Goal: Task Accomplishment & Management: Use online tool/utility

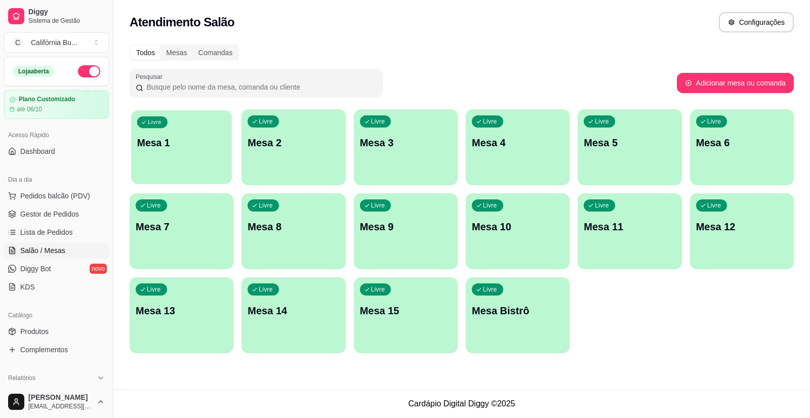
click at [175, 143] on p "Mesa 1" at bounding box center [181, 143] width 89 height 14
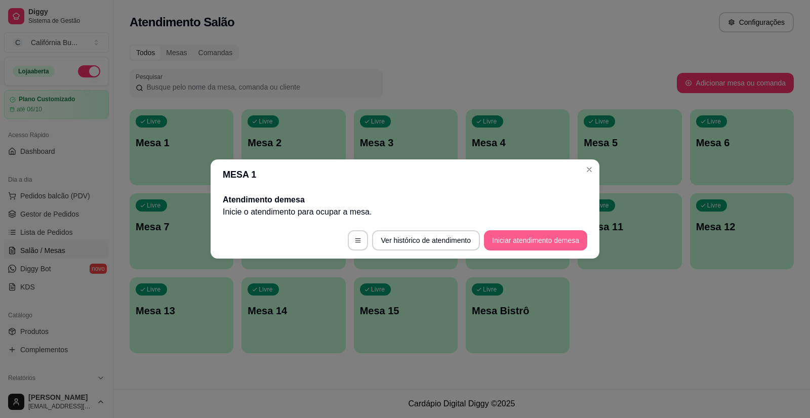
click at [533, 241] on button "Iniciar atendimento de mesa" at bounding box center [535, 240] width 103 height 20
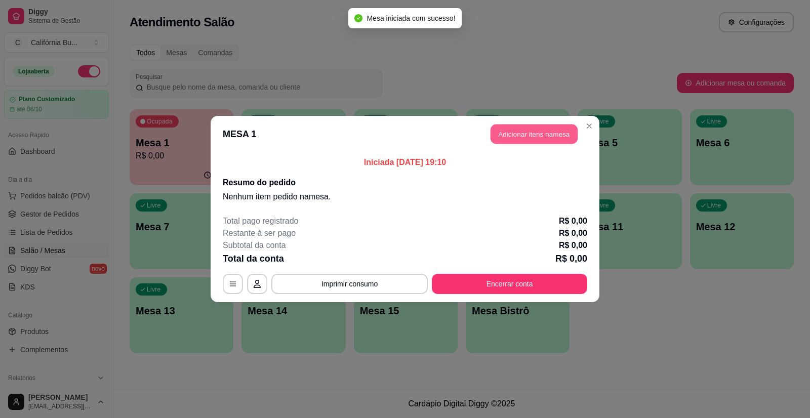
click at [531, 141] on button "Adicionar itens na mesa" at bounding box center [534, 135] width 87 height 20
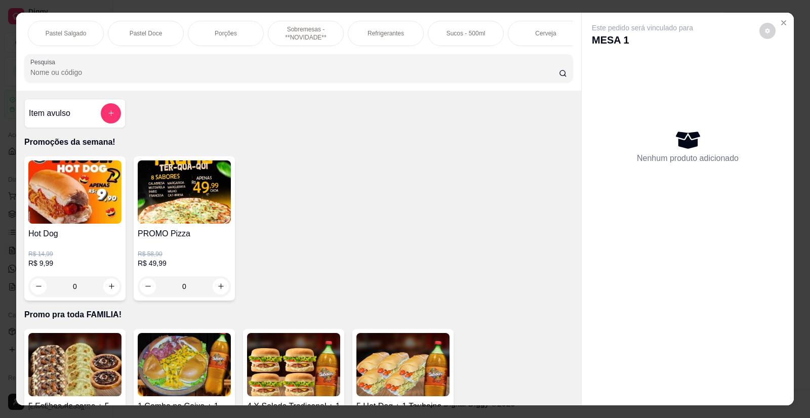
scroll to position [0, 887]
click at [533, 35] on p "Cerveja" at bounding box center [535, 33] width 21 height 8
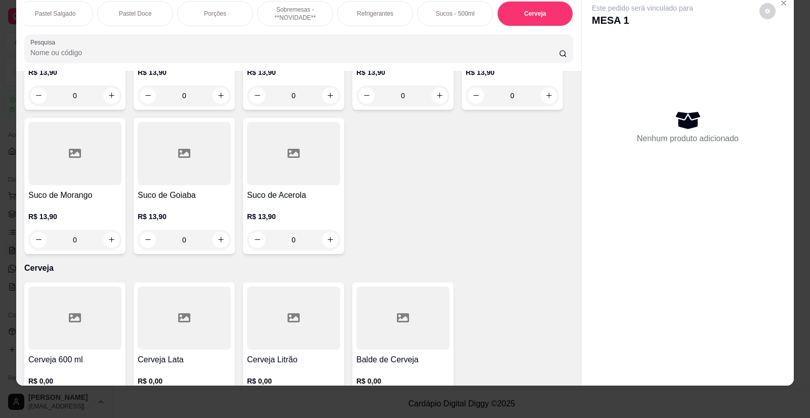
click at [83, 310] on div "Cerveja 600 ml R$ 0,00 0" at bounding box center [74, 351] width 101 height 136
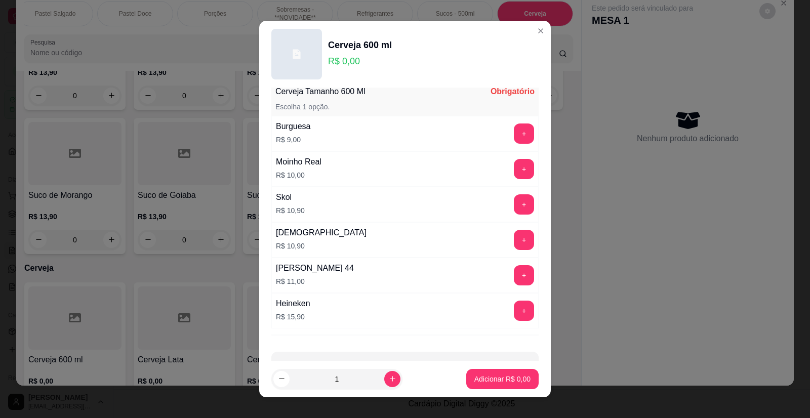
scroll to position [51, 0]
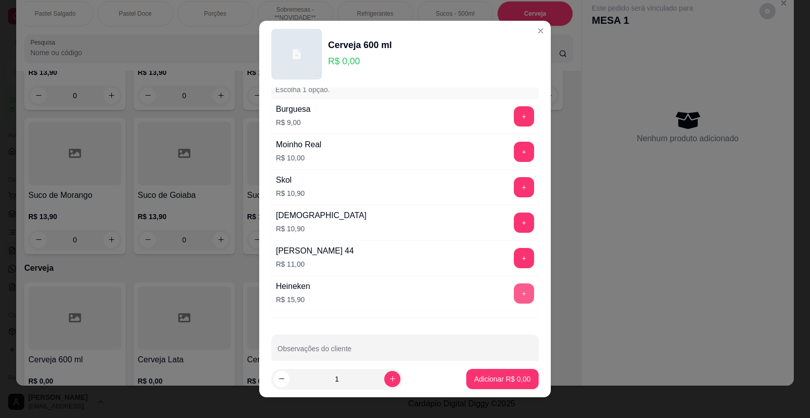
click at [514, 299] on button "+" at bounding box center [524, 294] width 20 height 20
click at [492, 380] on p "Adicionar R$ 31,80" at bounding box center [501, 379] width 59 height 10
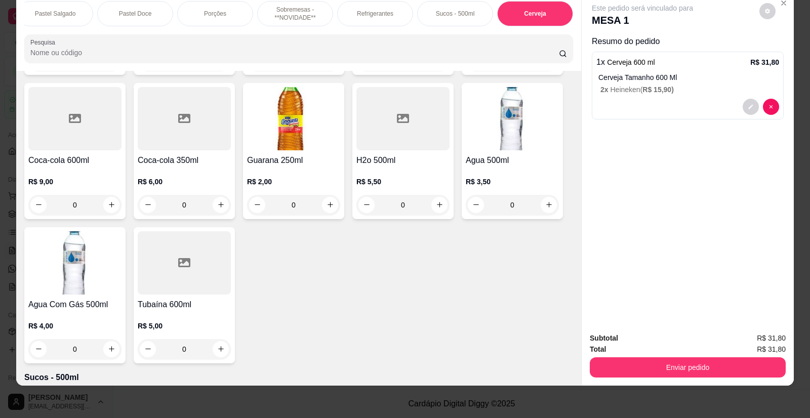
scroll to position [3497, 0]
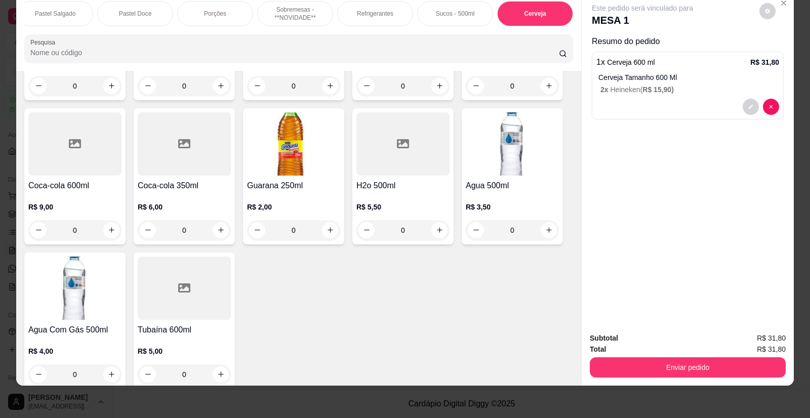
drag, startPoint x: 28, startPoint y: 26, endPoint x: 22, endPoint y: 29, distance: 7.0
click at [27, 26] on div "Pastel Salgado" at bounding box center [55, 13] width 76 height 25
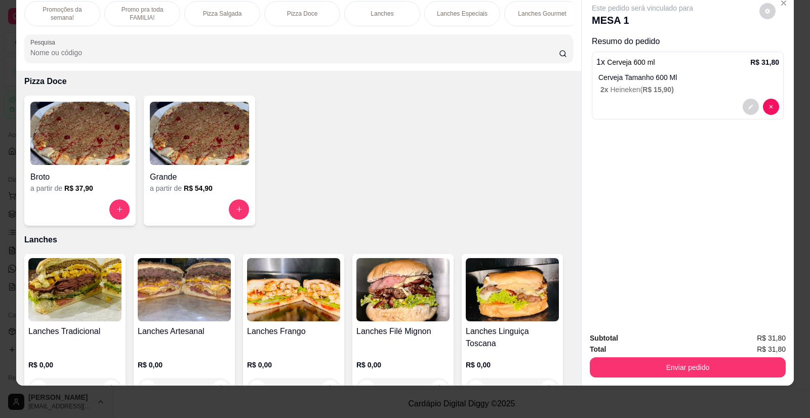
scroll to position [709, 0]
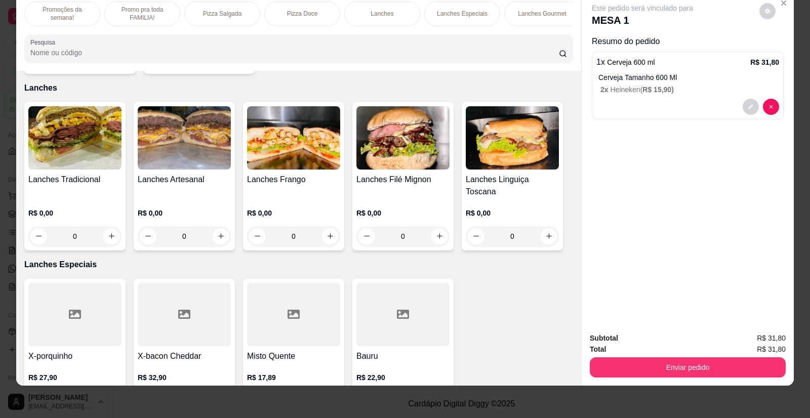
click at [177, 149] on img at bounding box center [184, 137] width 93 height 63
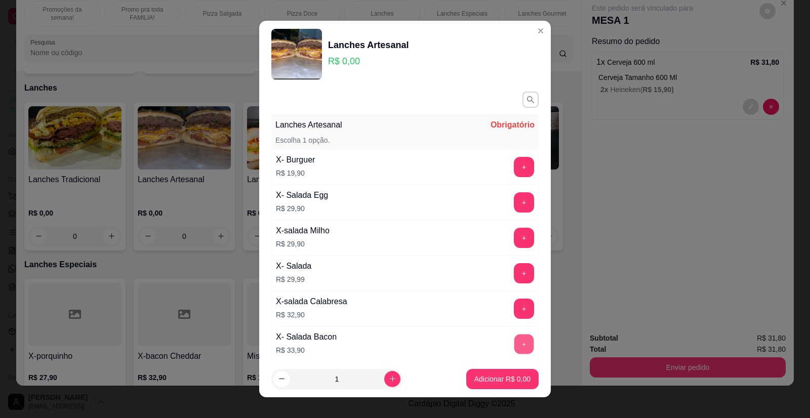
click at [515, 341] on button "+" at bounding box center [525, 345] width 20 height 20
click at [515, 271] on button "+" at bounding box center [525, 274] width 20 height 20
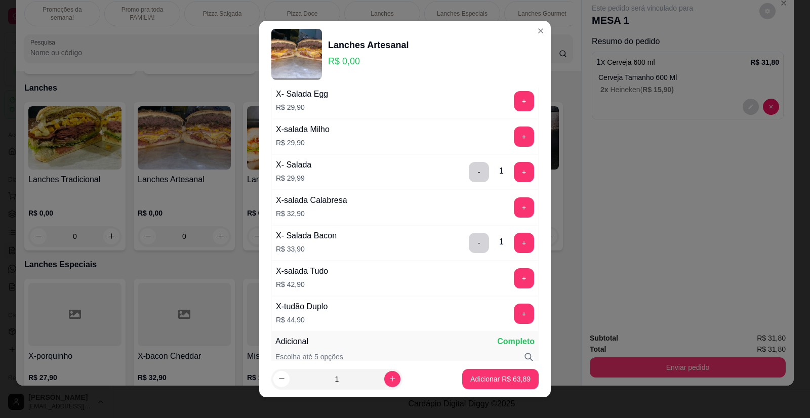
scroll to position [152, 0]
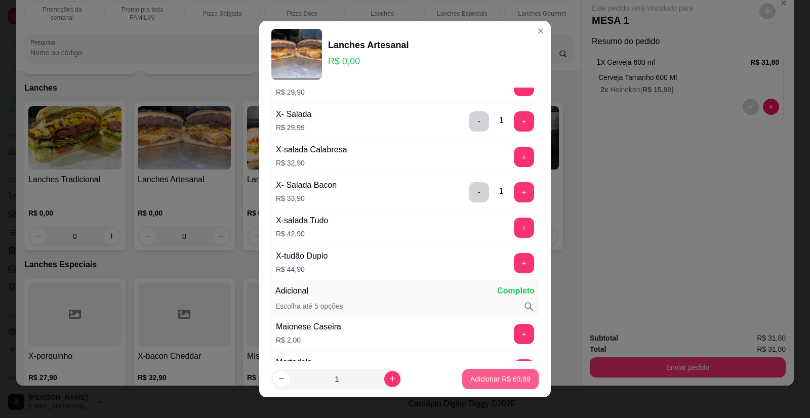
click at [486, 382] on p "Adicionar R$ 63,89" at bounding box center [501, 379] width 60 height 10
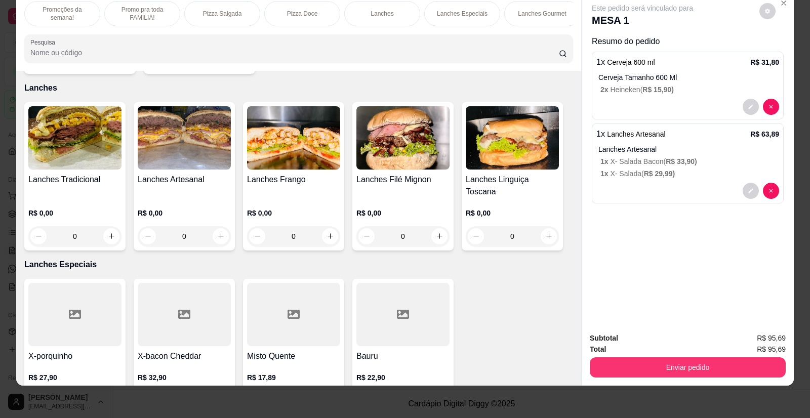
click at [402, 159] on img at bounding box center [403, 137] width 93 height 63
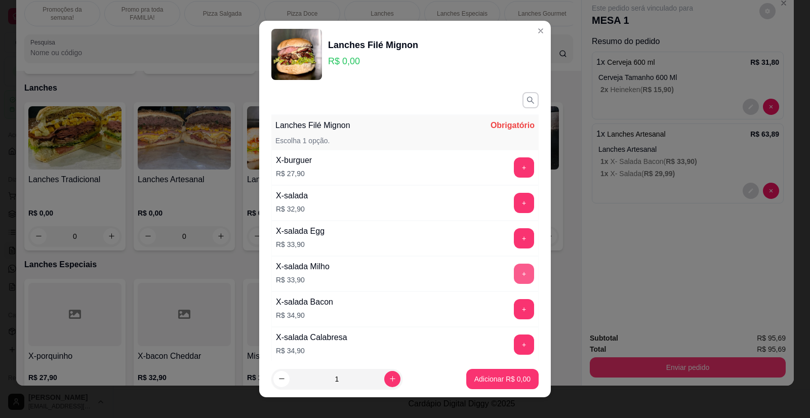
click at [514, 271] on button "+" at bounding box center [524, 274] width 20 height 20
click at [512, 378] on p "Adicionar R$ 33,90" at bounding box center [501, 379] width 59 height 10
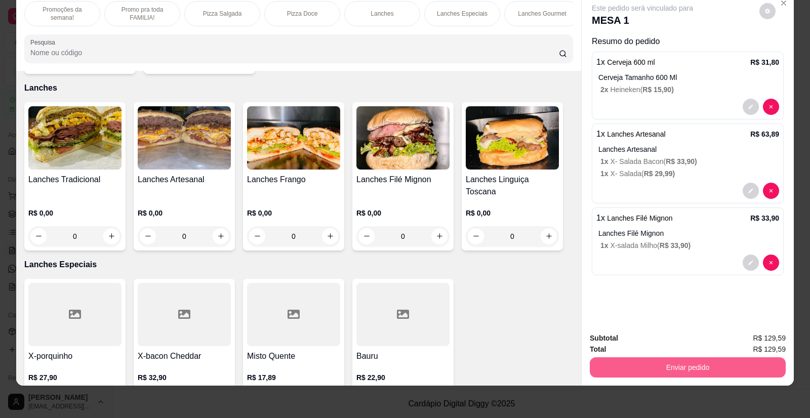
click at [668, 368] on button "Enviar pedido" at bounding box center [688, 368] width 196 height 20
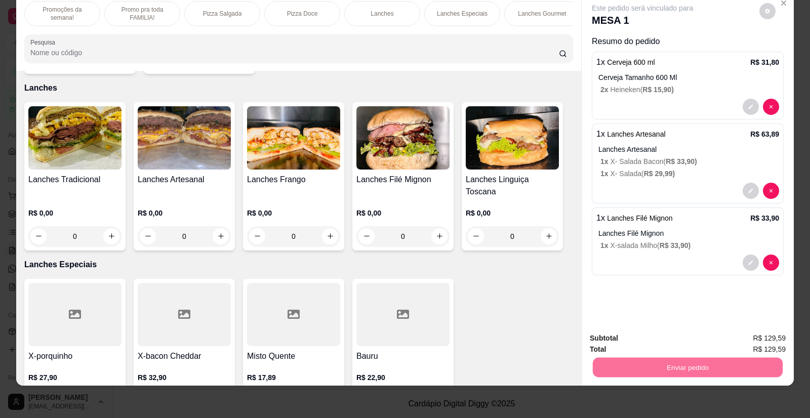
click at [766, 339] on button "Enviar pedido" at bounding box center [760, 342] width 56 height 19
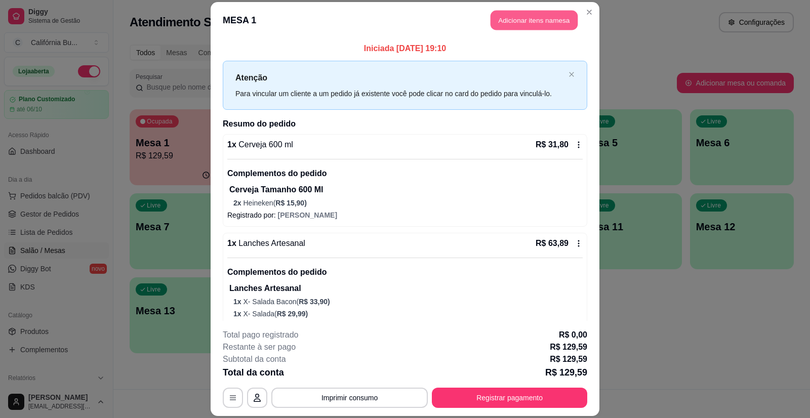
click at [527, 24] on button "Adicionar itens na mesa" at bounding box center [534, 21] width 87 height 20
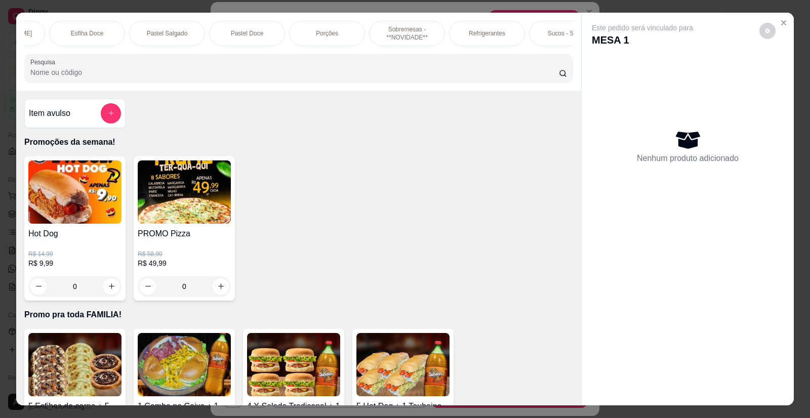
scroll to position [0, 790]
click at [471, 30] on p "Refrigerantes" at bounding box center [472, 33] width 36 height 8
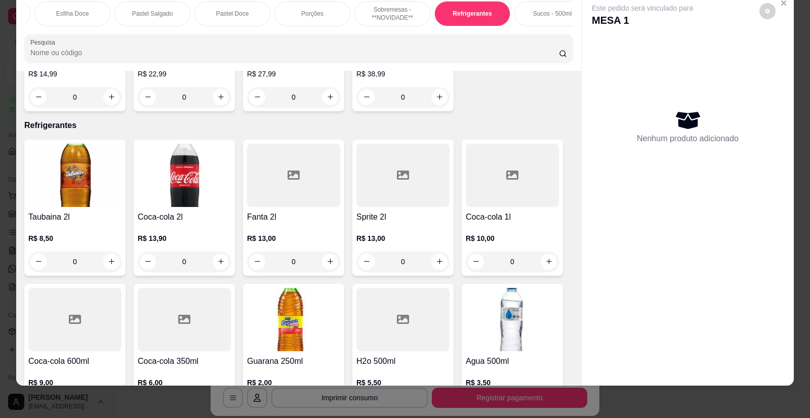
scroll to position [3372, 0]
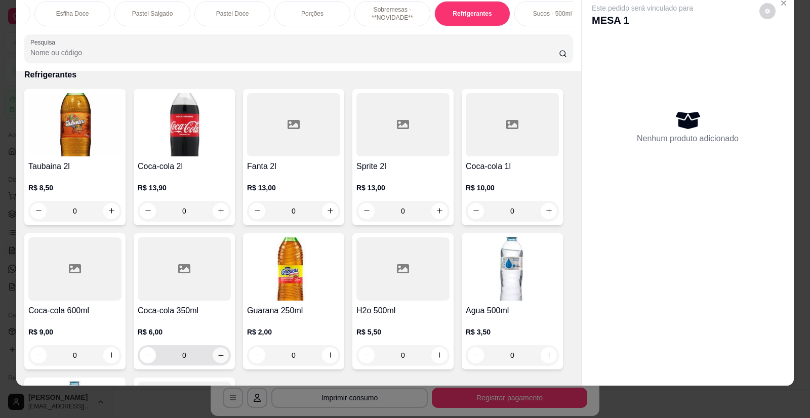
click at [218, 352] on icon "increase-product-quantity" at bounding box center [221, 356] width 8 height 8
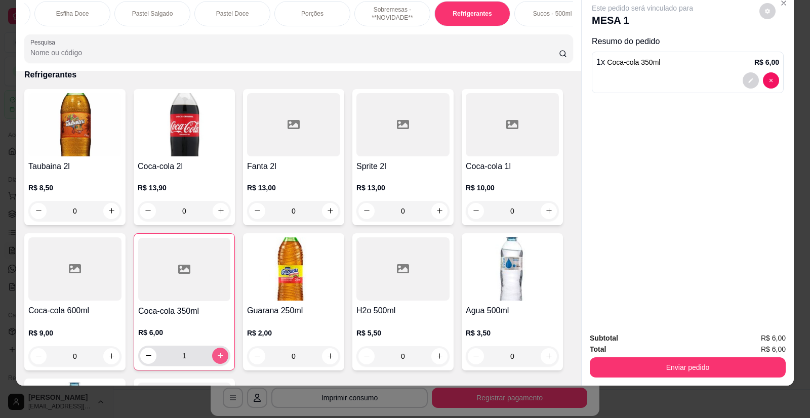
click at [219, 352] on icon "increase-product-quantity" at bounding box center [221, 356] width 8 height 8
type input "2"
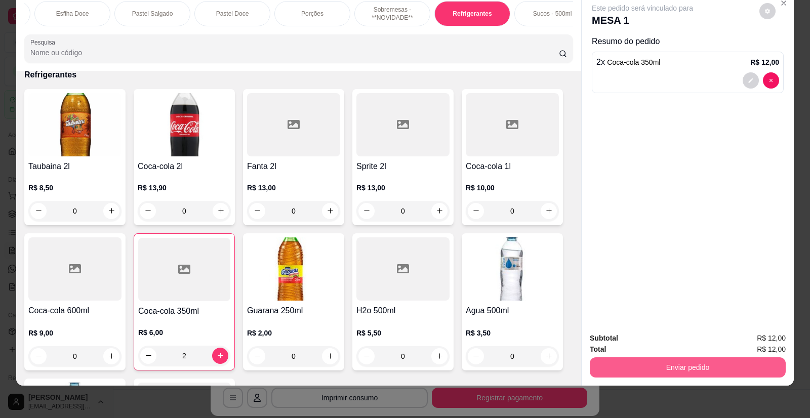
click at [673, 365] on button "Enviar pedido" at bounding box center [688, 368] width 196 height 20
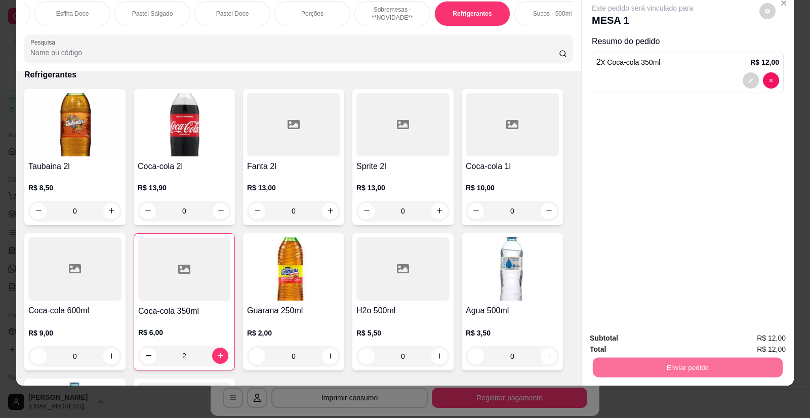
click at [757, 342] on button "Enviar pedido" at bounding box center [759, 342] width 57 height 19
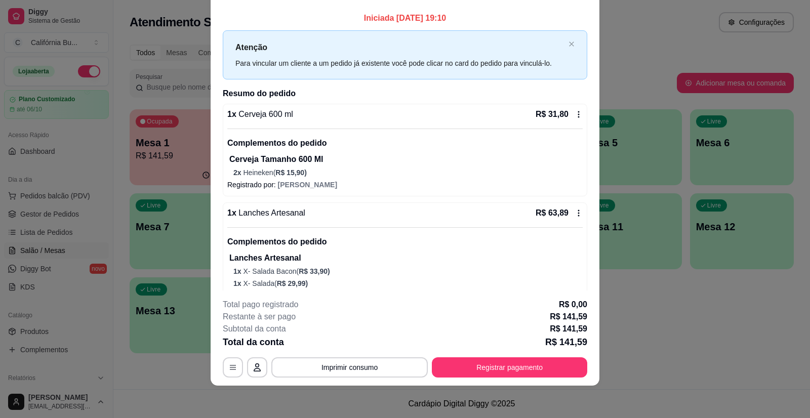
scroll to position [0, 0]
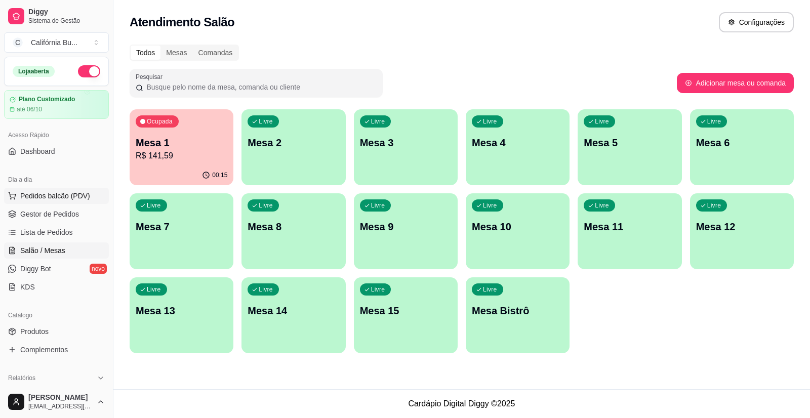
click at [57, 196] on span "Pedidos balcão (PDV)" at bounding box center [55, 196] width 70 height 10
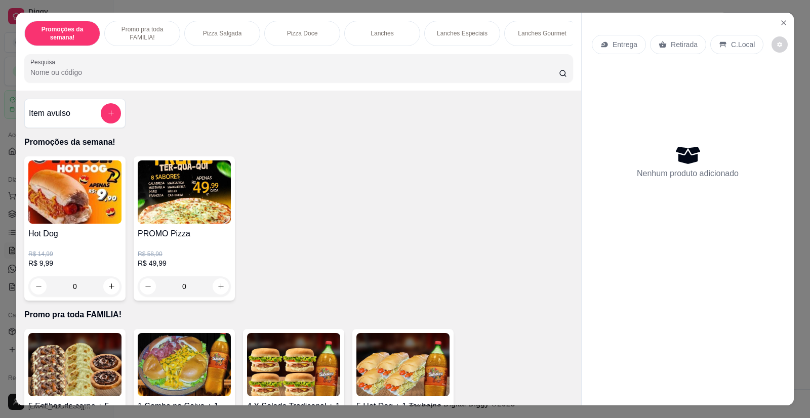
click at [185, 207] on img at bounding box center [184, 192] width 93 height 63
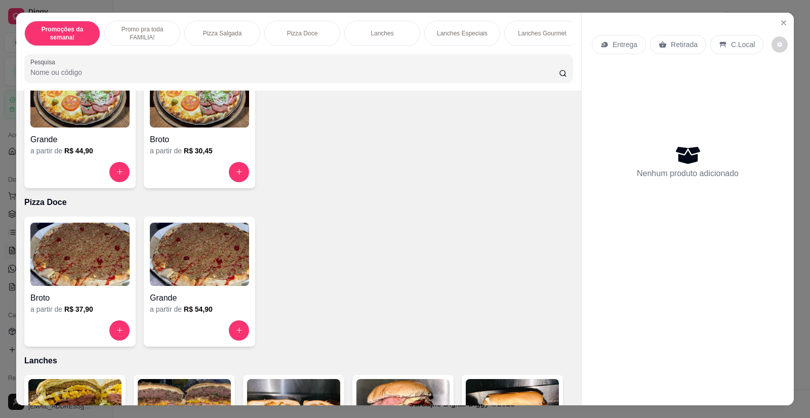
scroll to position [355, 0]
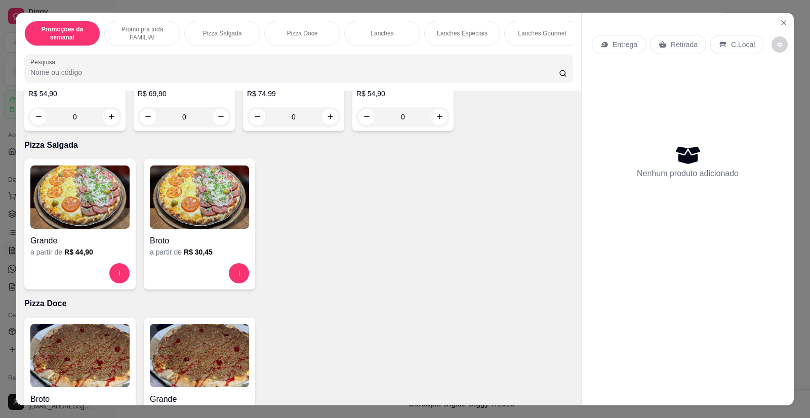
click at [81, 210] on img at bounding box center [79, 197] width 99 height 63
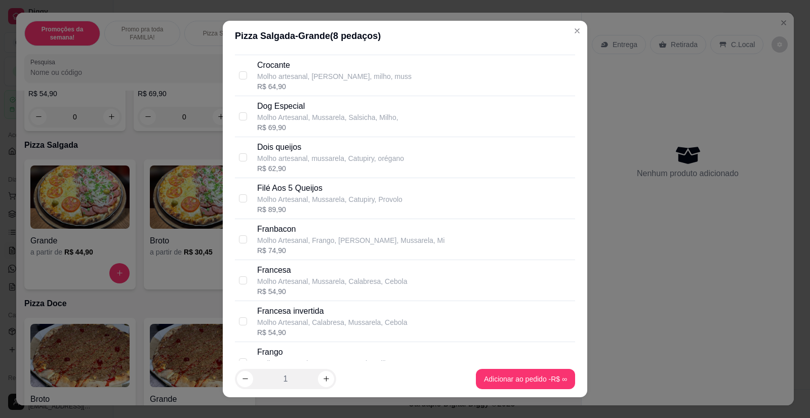
scroll to position [810, 0]
click at [239, 318] on input "checkbox" at bounding box center [243, 321] width 8 height 8
checkbox input "true"
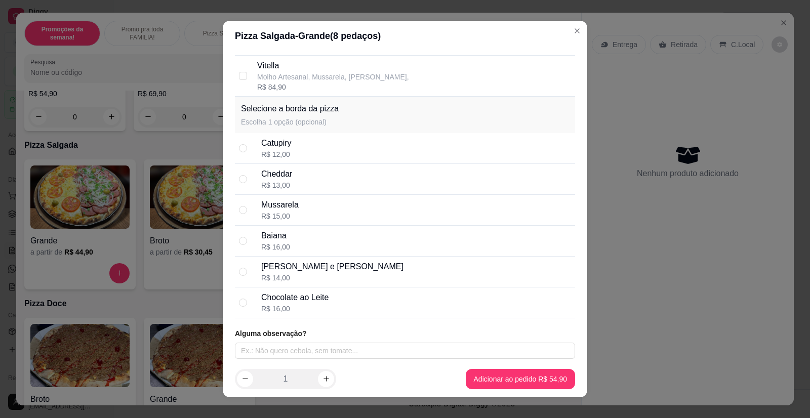
scroll to position [2165, 0]
click at [239, 301] on input "radio" at bounding box center [243, 301] width 8 height 8
radio input "true"
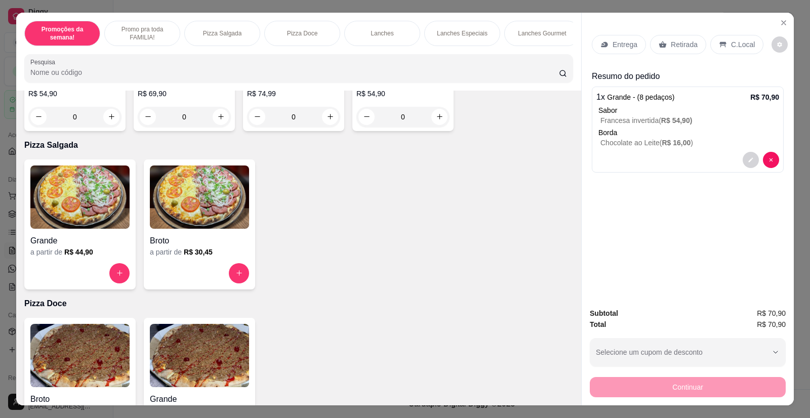
click at [90, 209] on img at bounding box center [79, 197] width 99 height 63
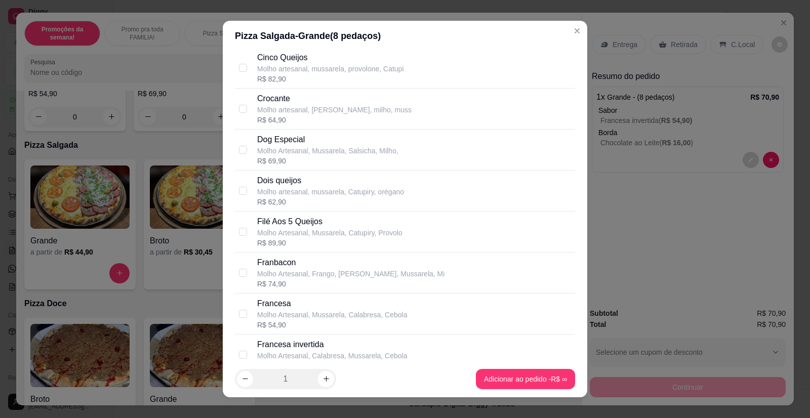
scroll to position [810, 0]
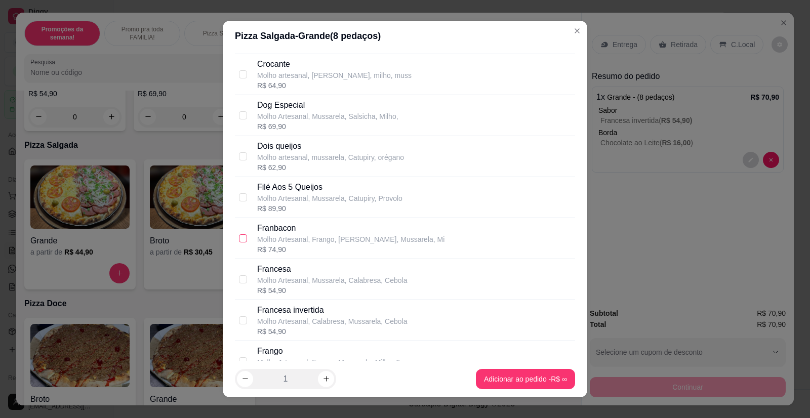
click at [239, 236] on input "checkbox" at bounding box center [243, 239] width 8 height 8
checkbox input "true"
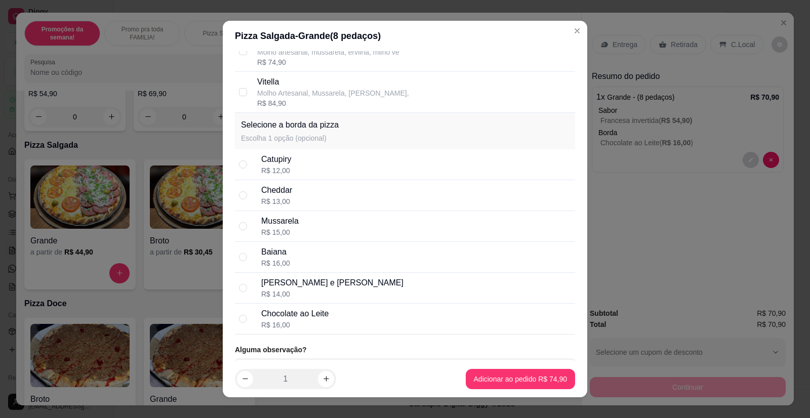
scroll to position [2165, 0]
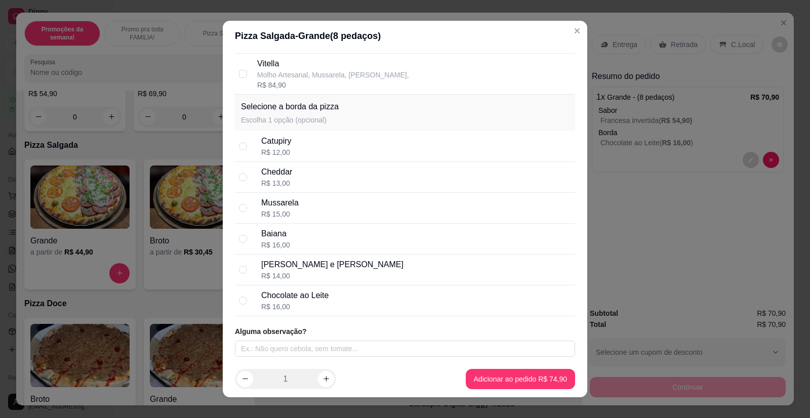
click at [235, 302] on div "Chocolate ao Leite R$ 16,00" at bounding box center [405, 301] width 340 height 31
radio input "true"
click at [239, 302] on input "radio" at bounding box center [243, 301] width 8 height 8
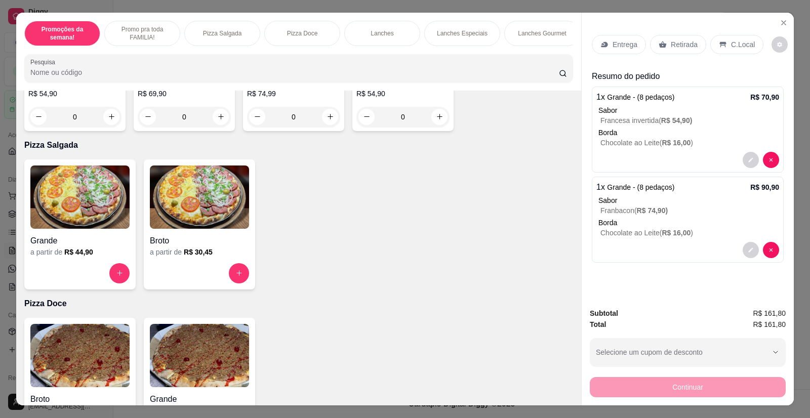
click at [618, 43] on p "Entrega" at bounding box center [625, 45] width 25 height 10
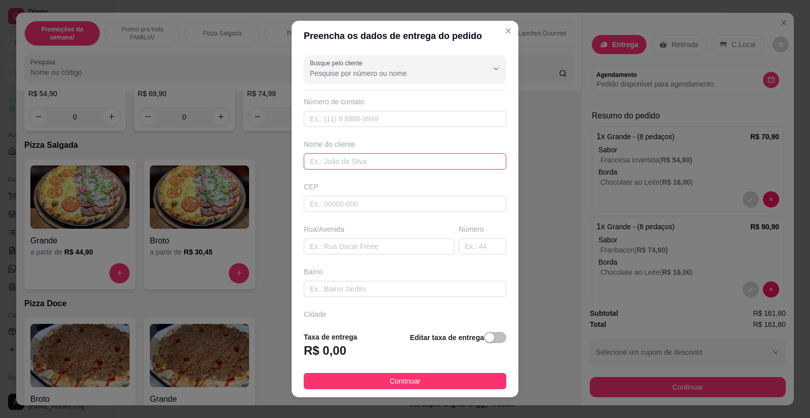
click at [328, 158] on input "text" at bounding box center [405, 161] width 203 height 16
type input "Jhony"
paste input "[STREET_ADDRESS][PERSON_NAME]"
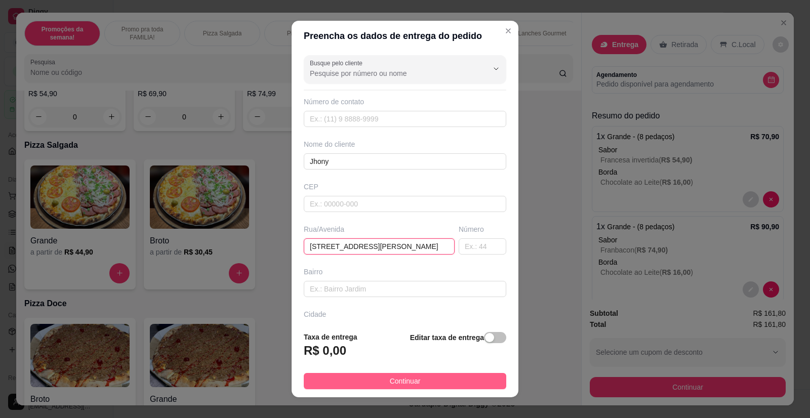
type input "[STREET_ADDRESS][PERSON_NAME]"
click at [407, 381] on span "Continuar" at bounding box center [405, 381] width 31 height 11
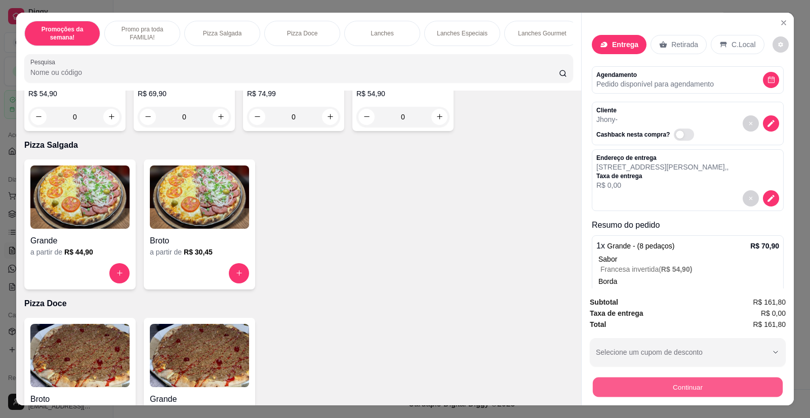
click at [639, 385] on button "Continuar" at bounding box center [688, 388] width 190 height 20
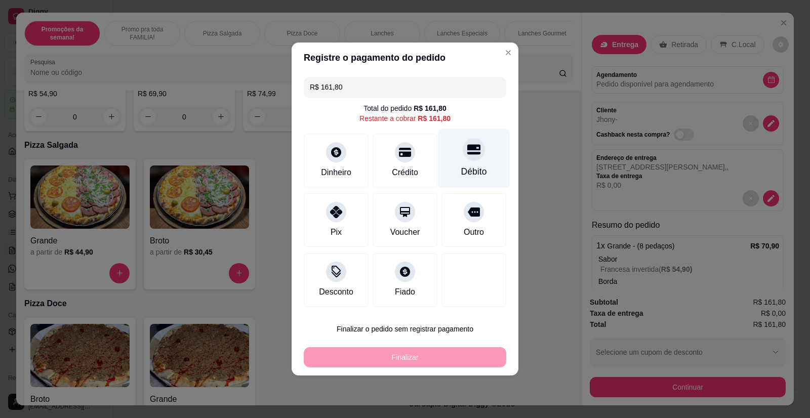
click at [466, 168] on div "Débito" at bounding box center [474, 171] width 26 height 13
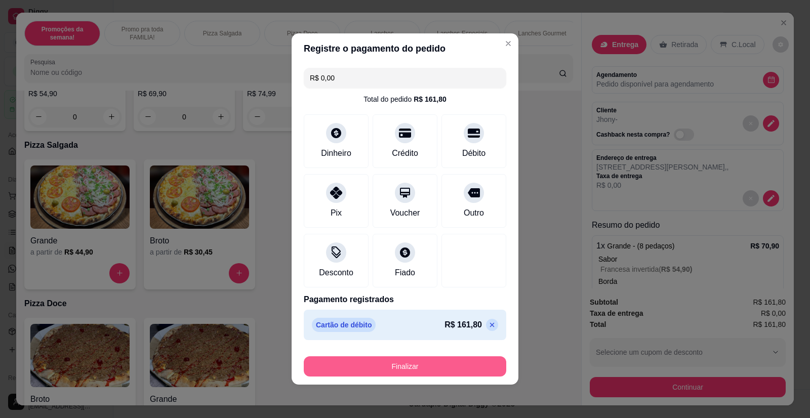
click at [395, 365] on button "Finalizar" at bounding box center [405, 367] width 203 height 20
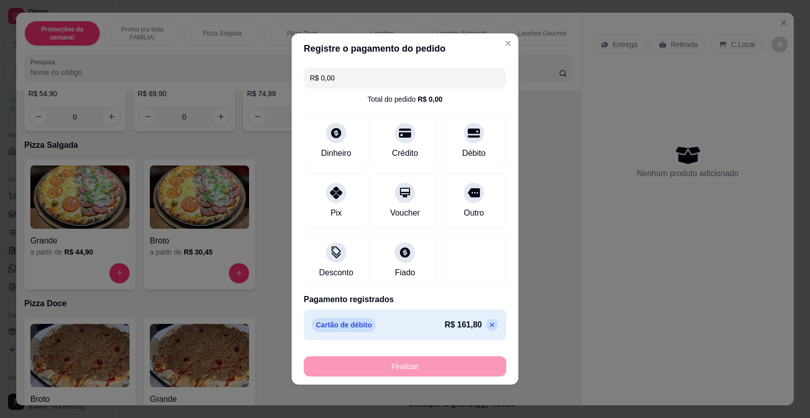
type input "-R$ 161,80"
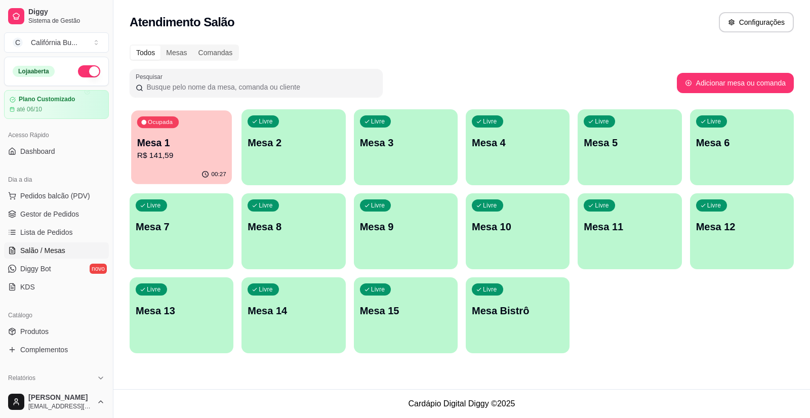
click at [180, 168] on div "00:27" at bounding box center [181, 174] width 101 height 19
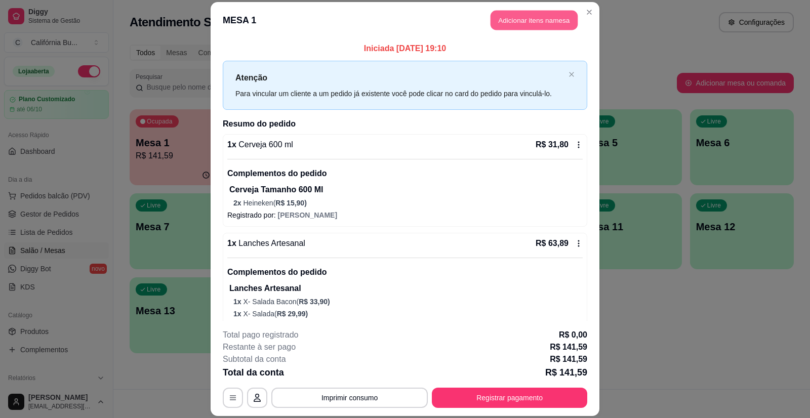
click at [525, 22] on button "Adicionar itens na mesa" at bounding box center [534, 21] width 87 height 20
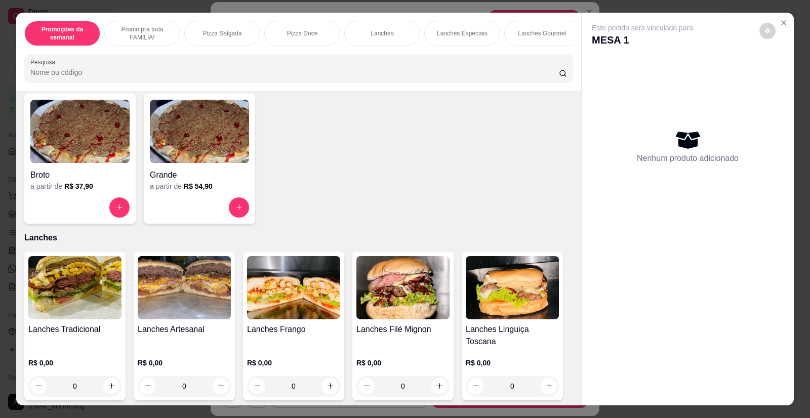
scroll to position [658, 0]
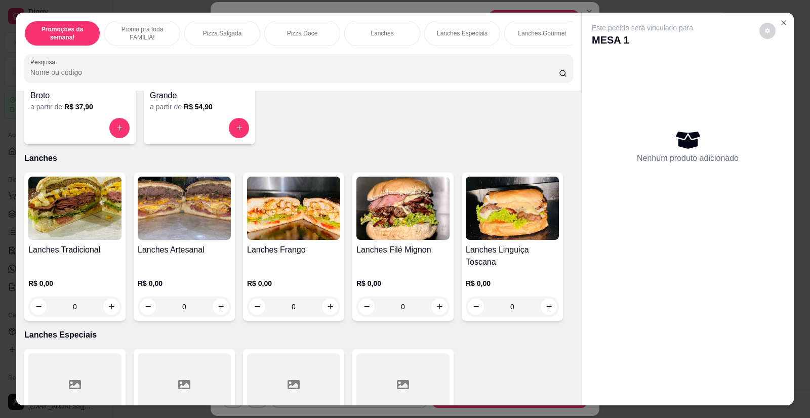
click at [80, 231] on img at bounding box center [74, 208] width 93 height 63
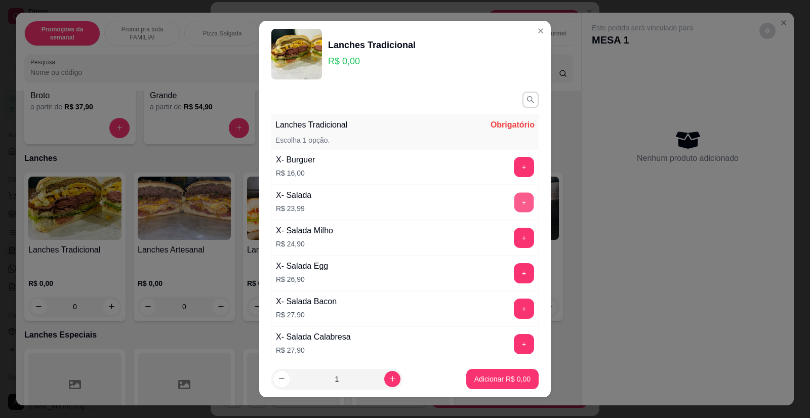
click at [515, 203] on button "+" at bounding box center [525, 203] width 20 height 20
click at [503, 380] on p "Adicionar R$ 23,99" at bounding box center [501, 379] width 60 height 10
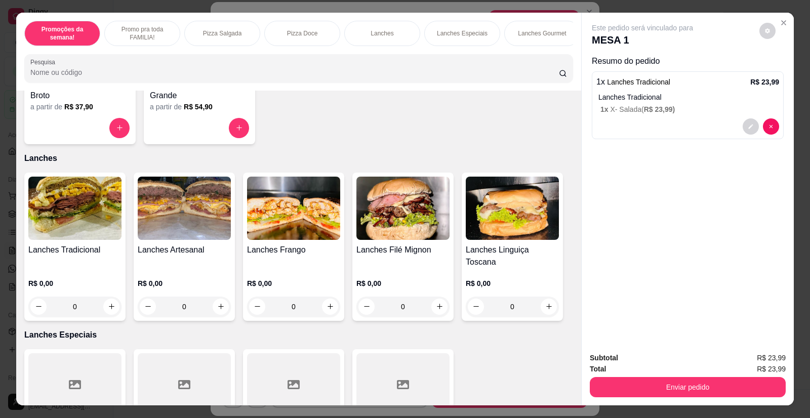
click at [565, 54] on div "Promoções da semana! Promo pra toda FAMILIA! Pizza Salgada Pizza Doce Lanches L…" at bounding box center [298, 52] width 565 height 78
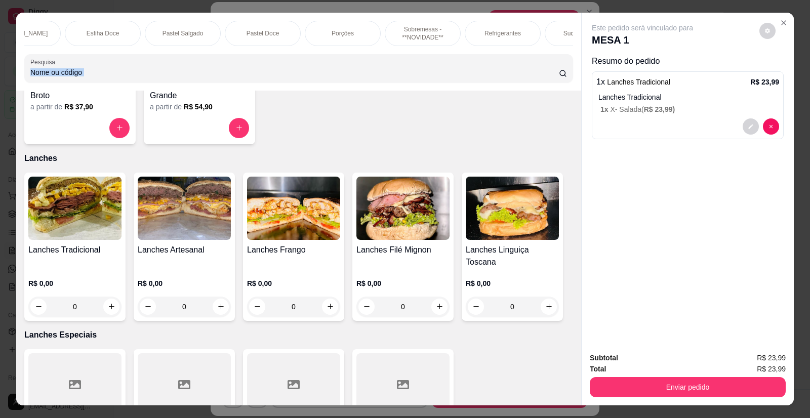
scroll to position [0, 770]
click at [485, 28] on div "Refrigerantes" at bounding box center [493, 33] width 76 height 25
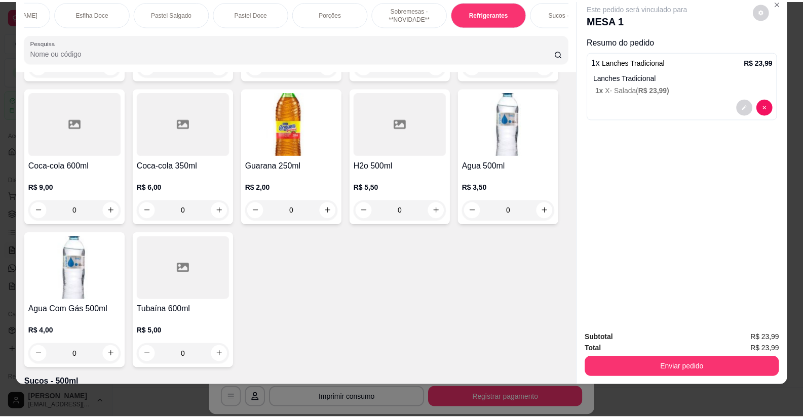
scroll to position [3474, 0]
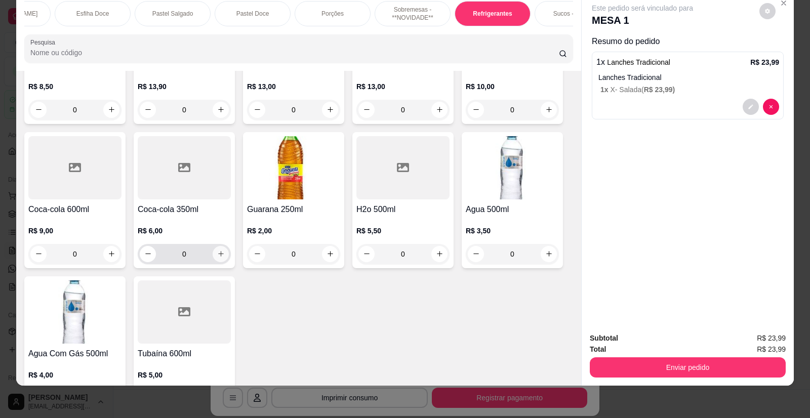
click at [219, 250] on icon "increase-product-quantity" at bounding box center [221, 254] width 8 height 8
type input "1"
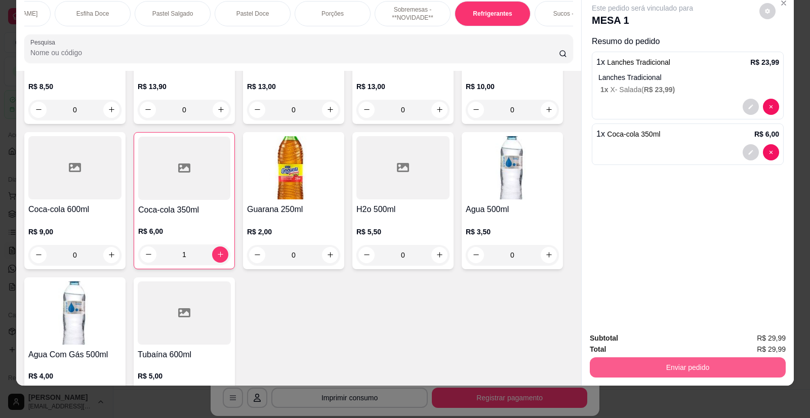
click at [675, 367] on button "Enviar pedido" at bounding box center [688, 368] width 196 height 20
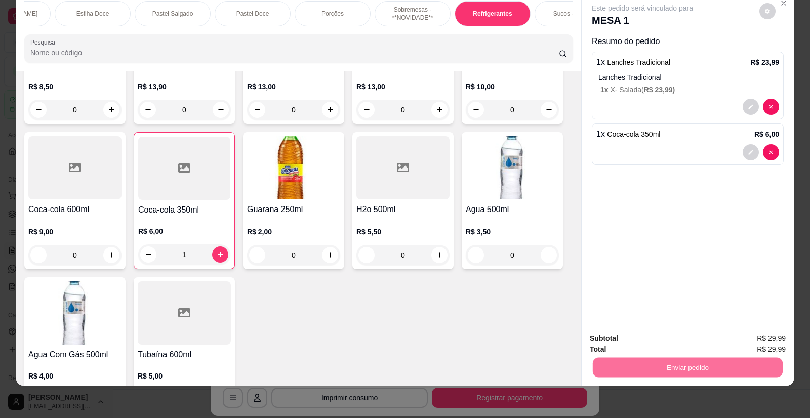
click at [745, 340] on button "Enviar pedido" at bounding box center [759, 342] width 57 height 19
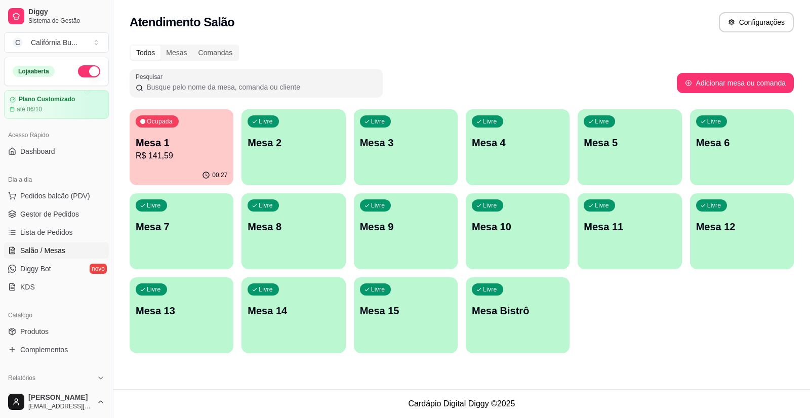
click at [649, 365] on div "Todos Mesas Comandas Pesquisar Adicionar mesa ou comanda Ocupada Mesa 1 R$ 141,…" at bounding box center [461, 201] width 697 height 327
click at [54, 211] on span "Gestor de Pedidos" at bounding box center [49, 214] width 59 height 10
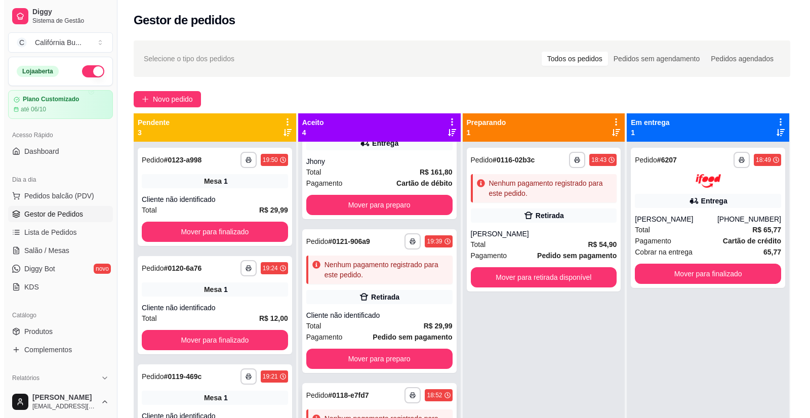
scroll to position [37, 0]
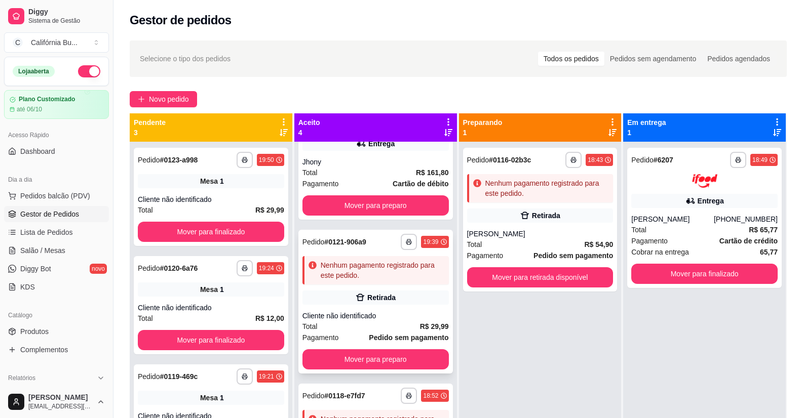
click at [410, 305] on div "**********" at bounding box center [375, 302] width 154 height 144
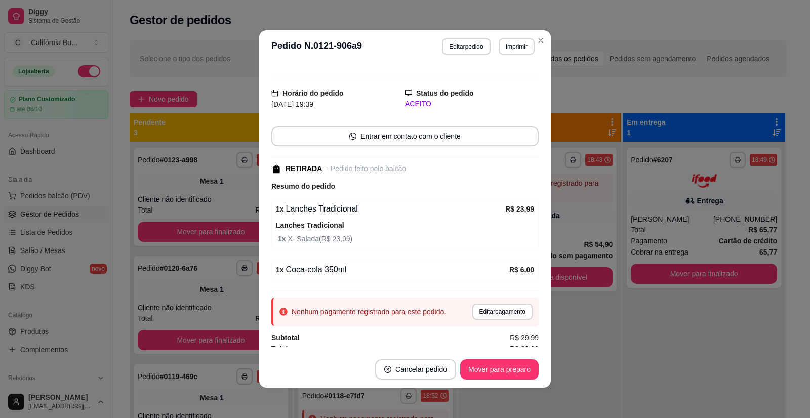
scroll to position [20, 0]
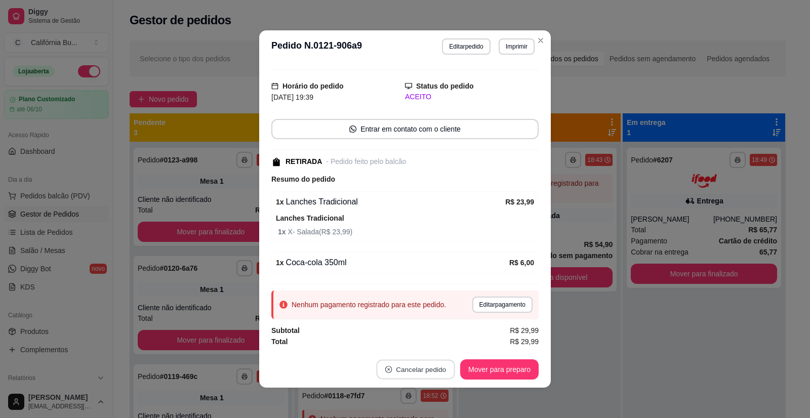
click at [423, 372] on button "Cancelar pedido" at bounding box center [415, 370] width 79 height 20
click at [435, 348] on button "Sim" at bounding box center [440, 344] width 41 height 20
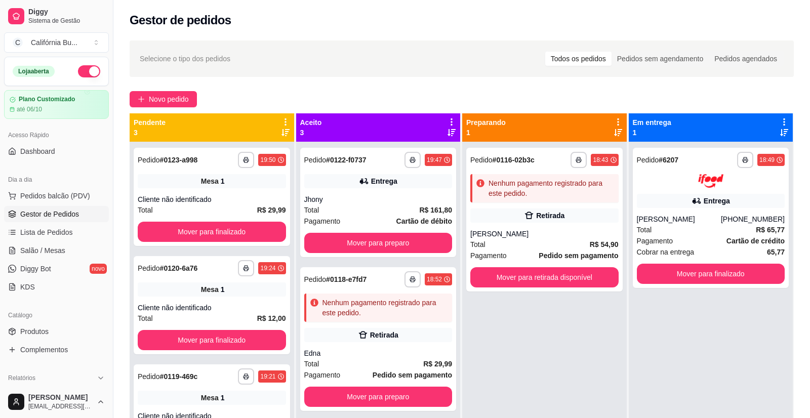
scroll to position [0, 0]
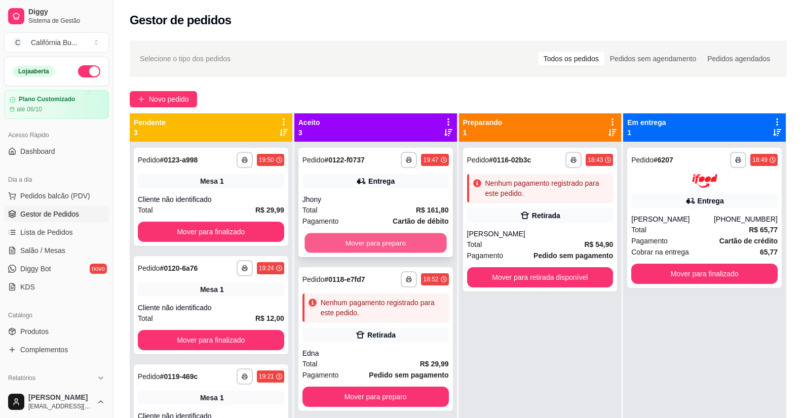
click at [377, 246] on button "Mover para preparo" at bounding box center [375, 243] width 142 height 20
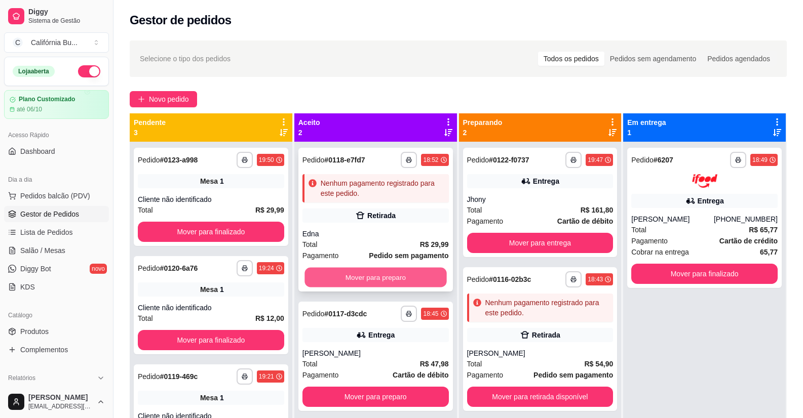
click at [380, 269] on button "Mover para preparo" at bounding box center [375, 278] width 142 height 20
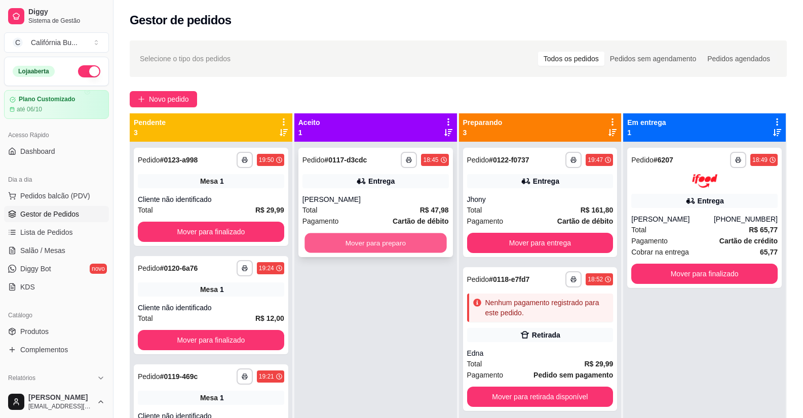
click at [378, 243] on button "Mover para preparo" at bounding box center [375, 243] width 142 height 20
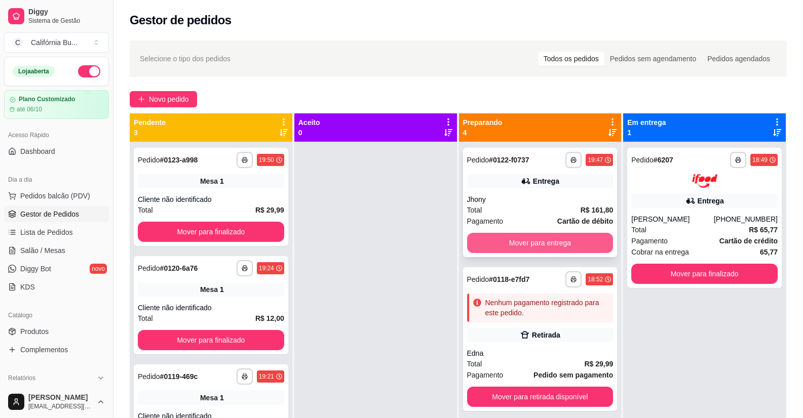
click at [560, 246] on button "Mover para entrega" at bounding box center [540, 243] width 146 height 20
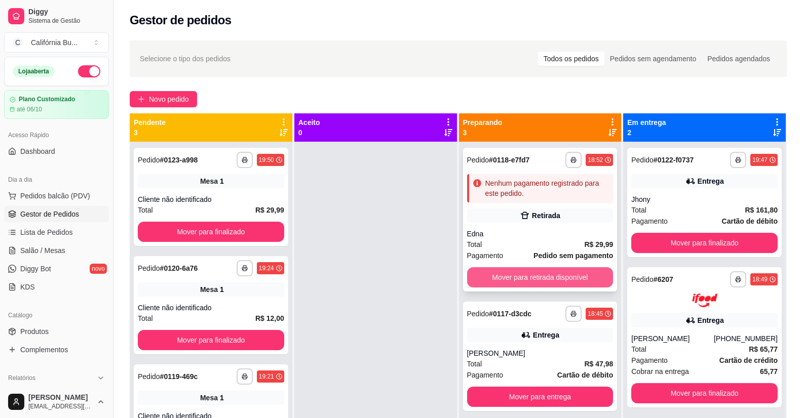
click at [549, 273] on button "Mover para retirada disponível" at bounding box center [540, 277] width 146 height 20
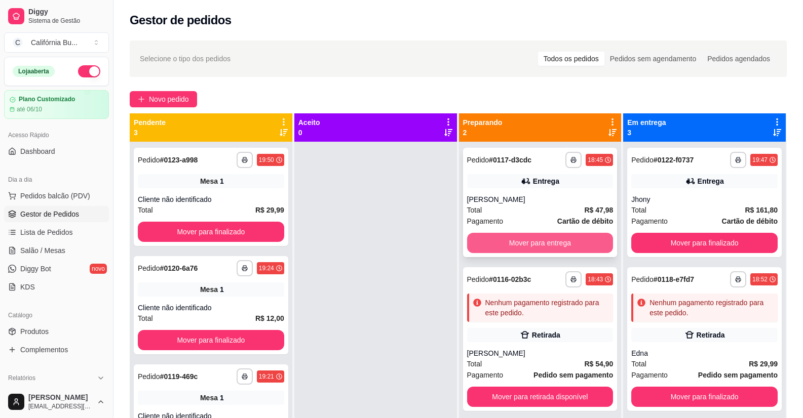
click at [545, 250] on button "Mover para entrega" at bounding box center [540, 243] width 146 height 20
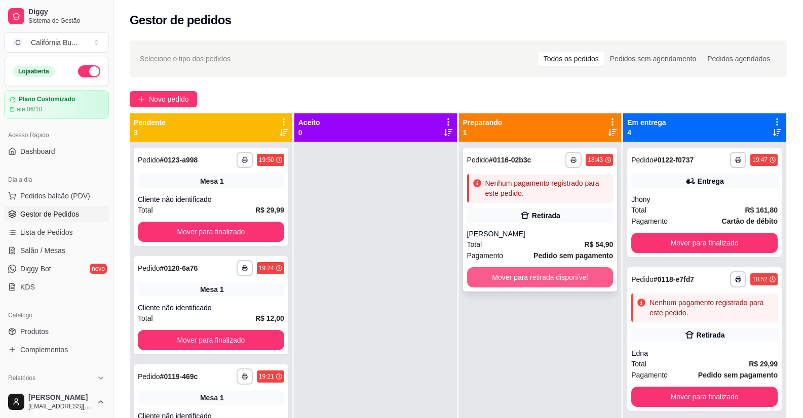
click at [541, 275] on button "Mover para retirada disponível" at bounding box center [540, 277] width 146 height 20
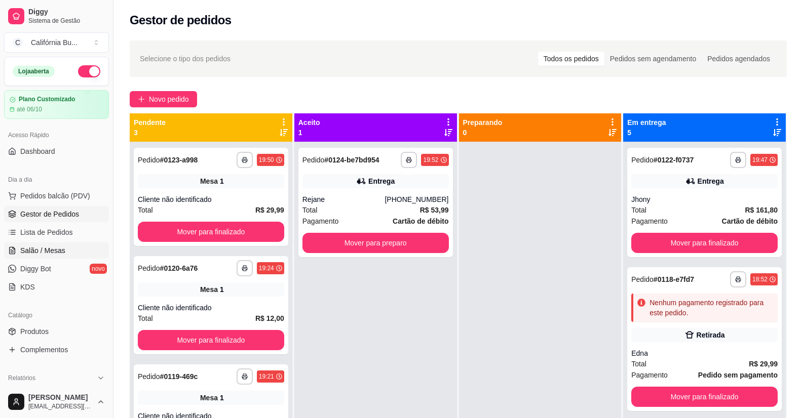
click at [32, 249] on span "Salão / Mesas" at bounding box center [42, 251] width 45 height 10
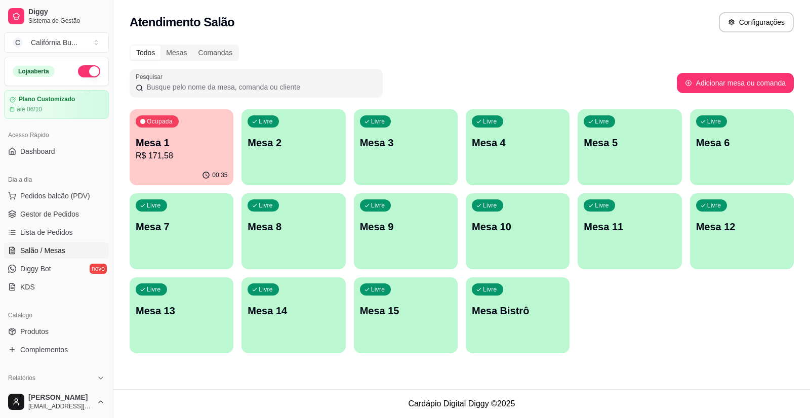
click at [185, 140] on p "Mesa 1" at bounding box center [182, 143] width 92 height 14
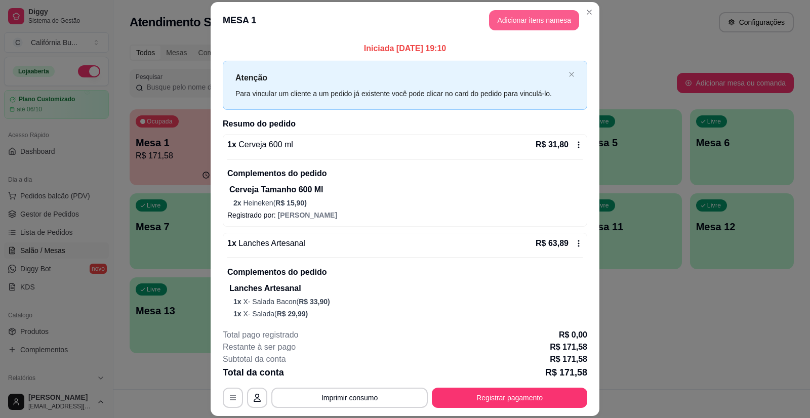
click at [536, 25] on button "Adicionar itens na mesa" at bounding box center [534, 20] width 90 height 20
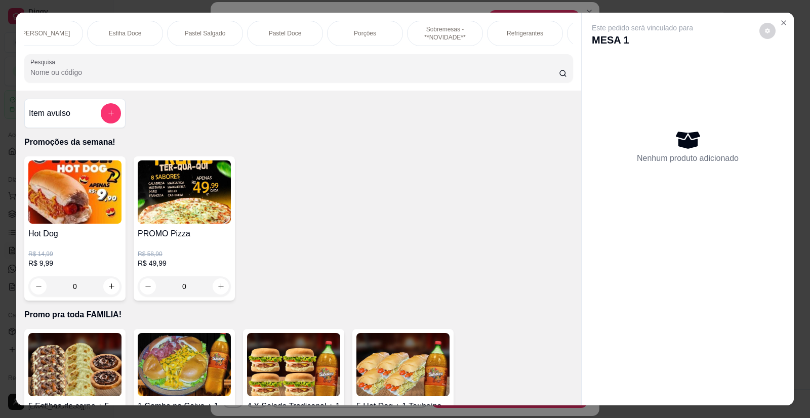
scroll to position [0, 750]
click at [514, 33] on p "Refrigerantes" at bounding box center [513, 33] width 36 height 8
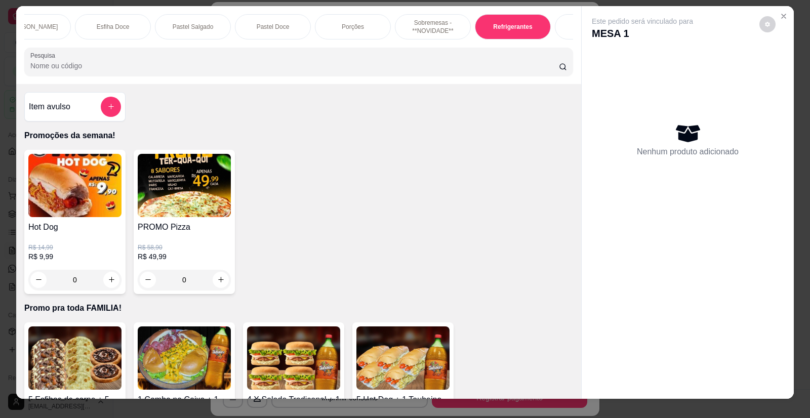
scroll to position [0, 0]
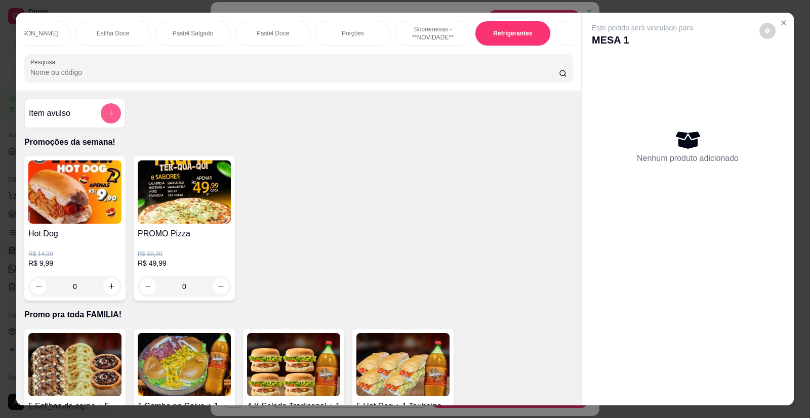
click at [107, 117] on icon "add-separate-item" at bounding box center [111, 113] width 8 height 8
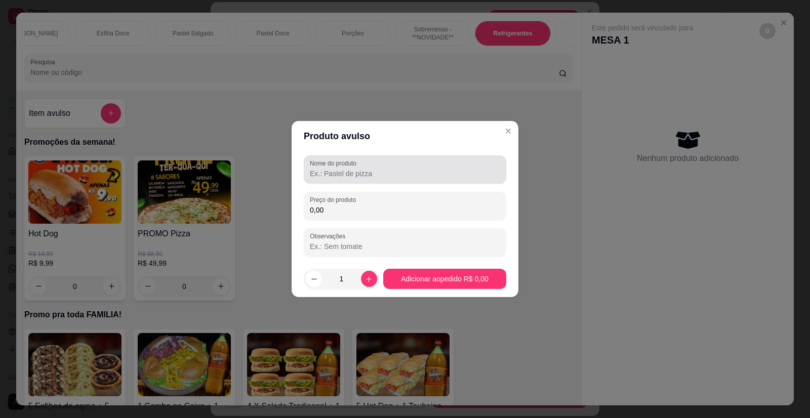
click at [336, 172] on input "Nome do produto" at bounding box center [405, 174] width 190 height 10
type input "Sprit Lata"
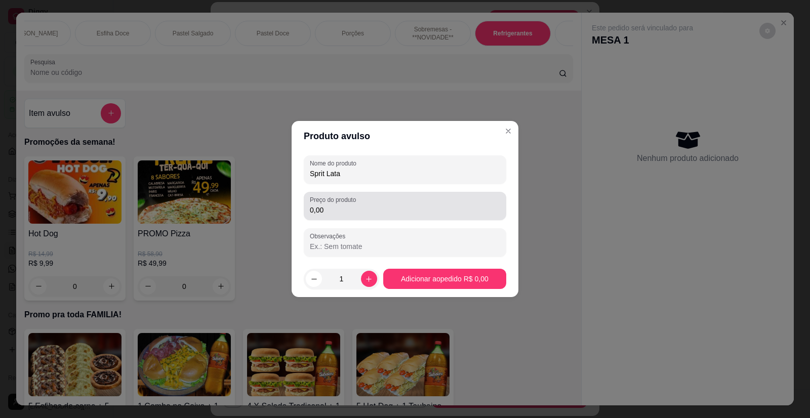
click at [336, 216] on div "Preço do produto 0,00" at bounding box center [405, 206] width 203 height 28
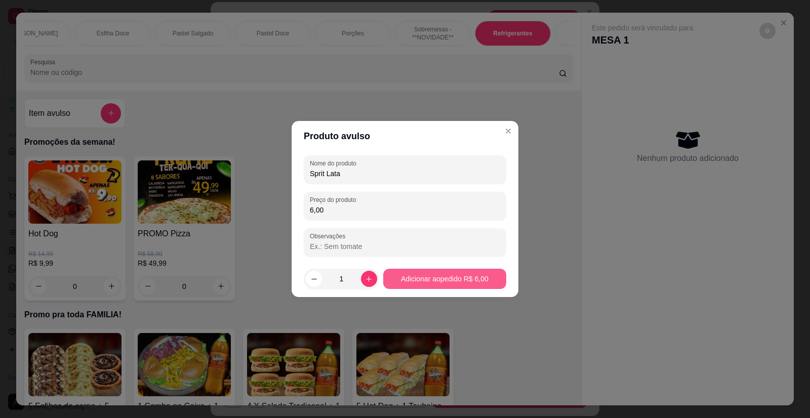
type input "6,00"
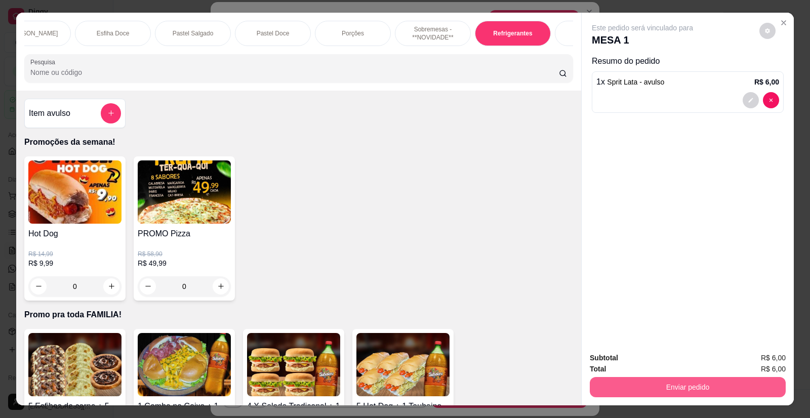
click at [659, 383] on button "Enviar pedido" at bounding box center [688, 387] width 196 height 20
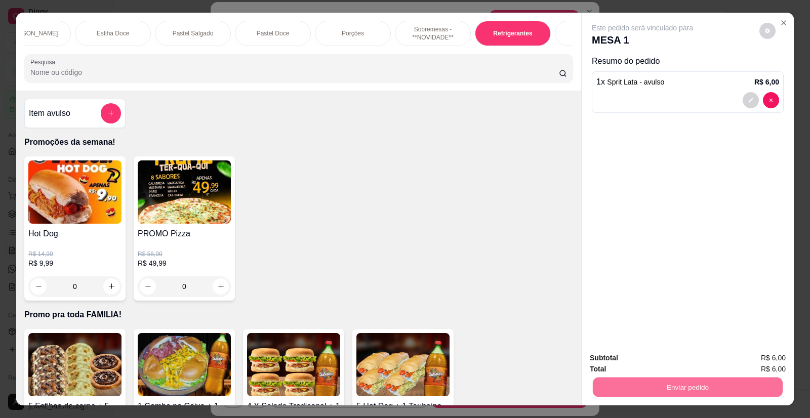
click at [748, 362] on button "Enviar pedido" at bounding box center [759, 362] width 57 height 19
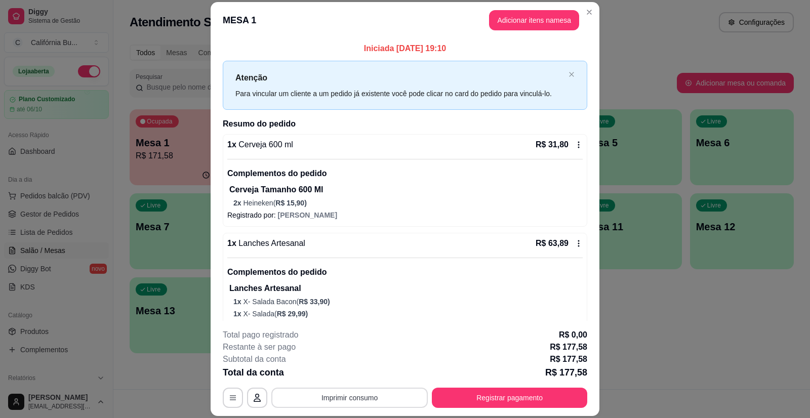
click at [368, 398] on button "Imprimir consumo" at bounding box center [349, 398] width 157 height 20
click at [349, 354] on button "Balcão" at bounding box center [349, 354] width 71 height 16
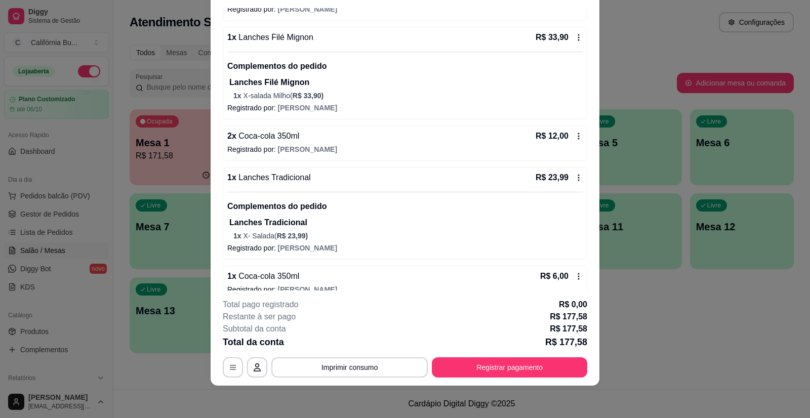
scroll to position [343, 0]
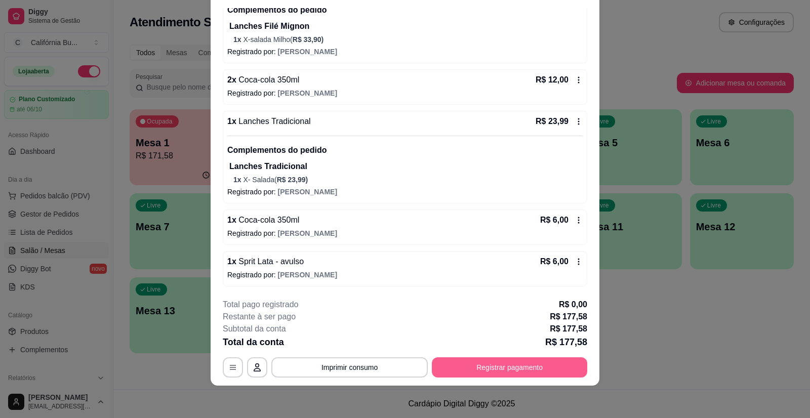
click at [503, 366] on button "Registrar pagamento" at bounding box center [509, 368] width 155 height 20
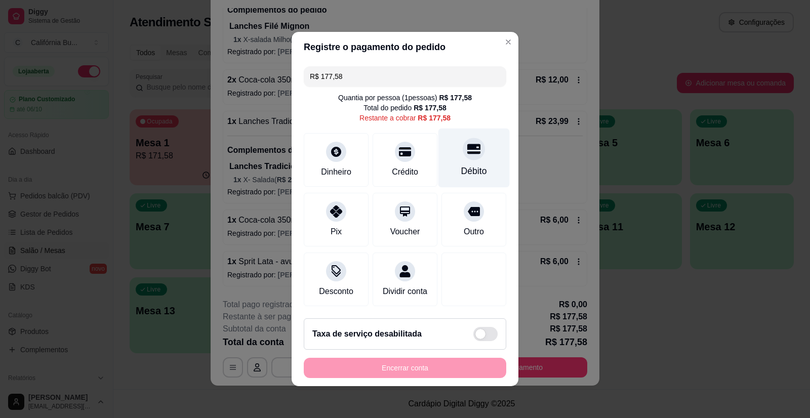
click at [473, 165] on div "Débito" at bounding box center [474, 171] width 26 height 13
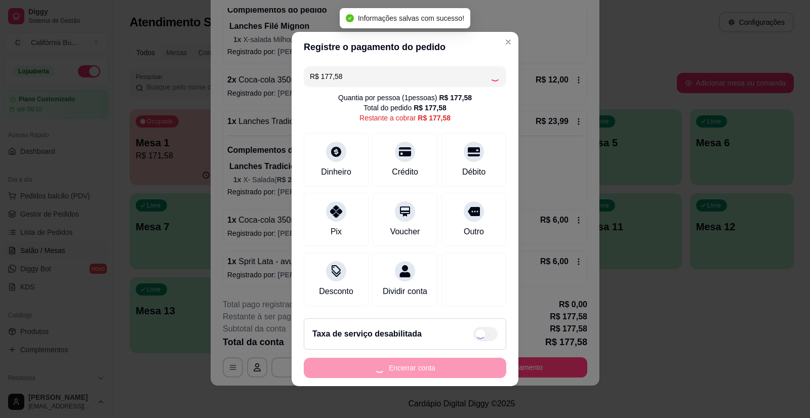
type input "R$ 0,00"
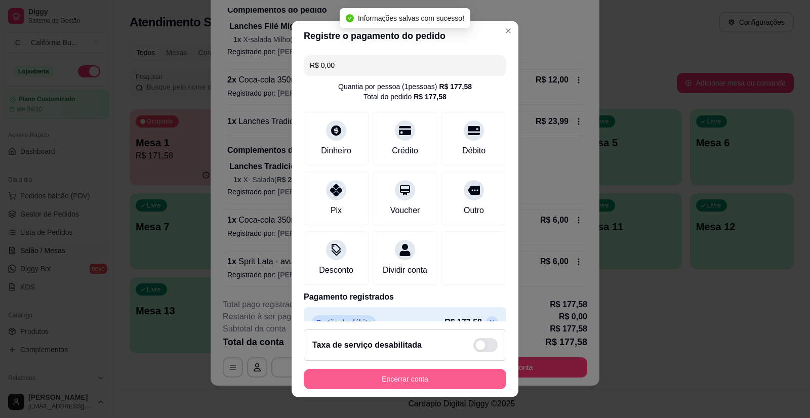
click at [408, 384] on button "Encerrar conta" at bounding box center [405, 379] width 203 height 20
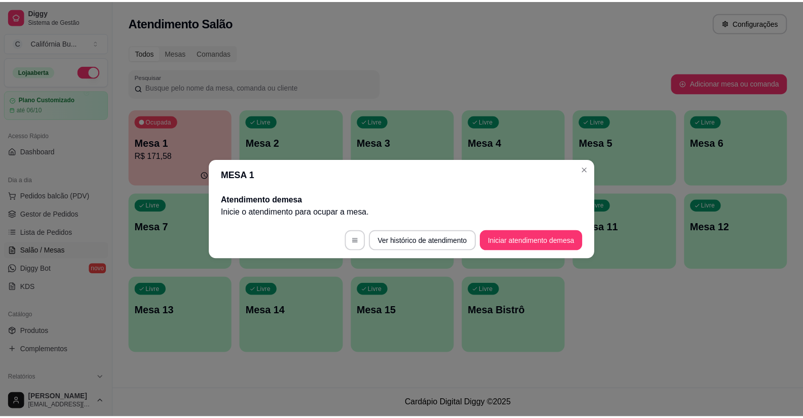
scroll to position [0, 0]
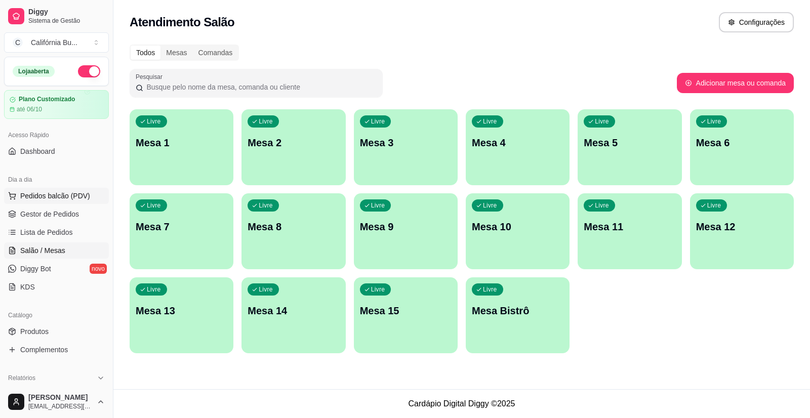
click at [68, 196] on span "Pedidos balcão (PDV)" at bounding box center [55, 196] width 70 height 10
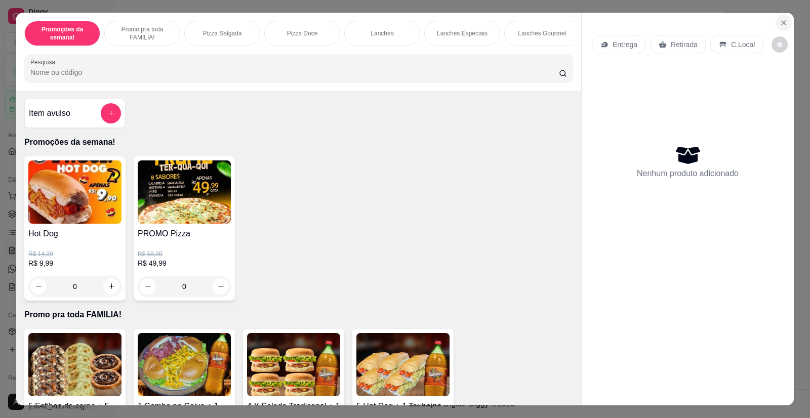
click at [783, 24] on icon "Close" at bounding box center [784, 23] width 8 height 8
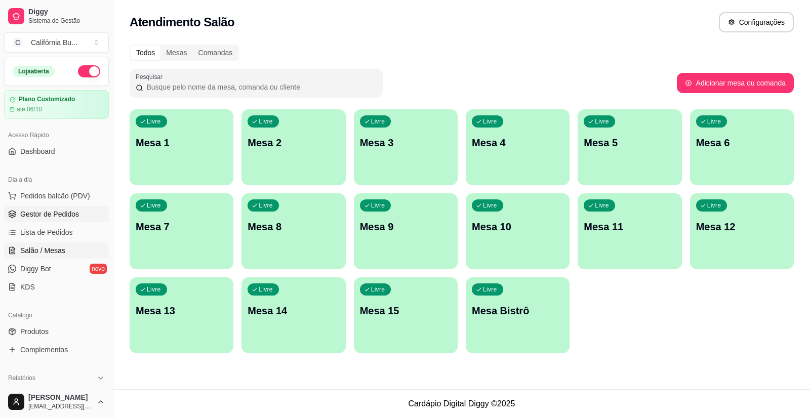
click at [55, 211] on span "Gestor de Pedidos" at bounding box center [49, 214] width 59 height 10
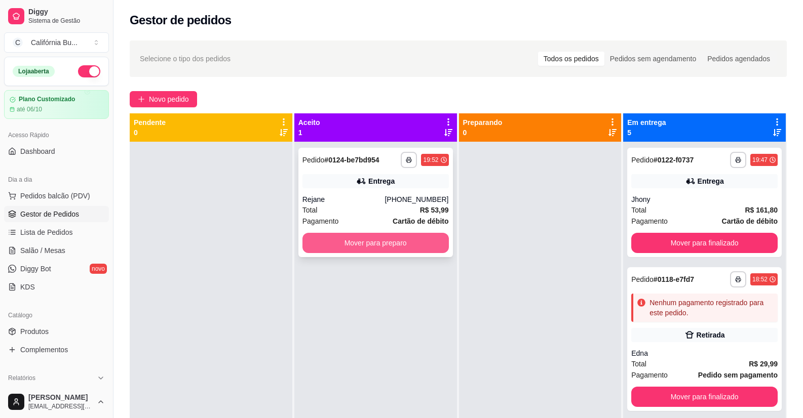
click at [385, 241] on button "Mover para preparo" at bounding box center [375, 243] width 146 height 20
